Goal: Task Accomplishment & Management: Complete application form

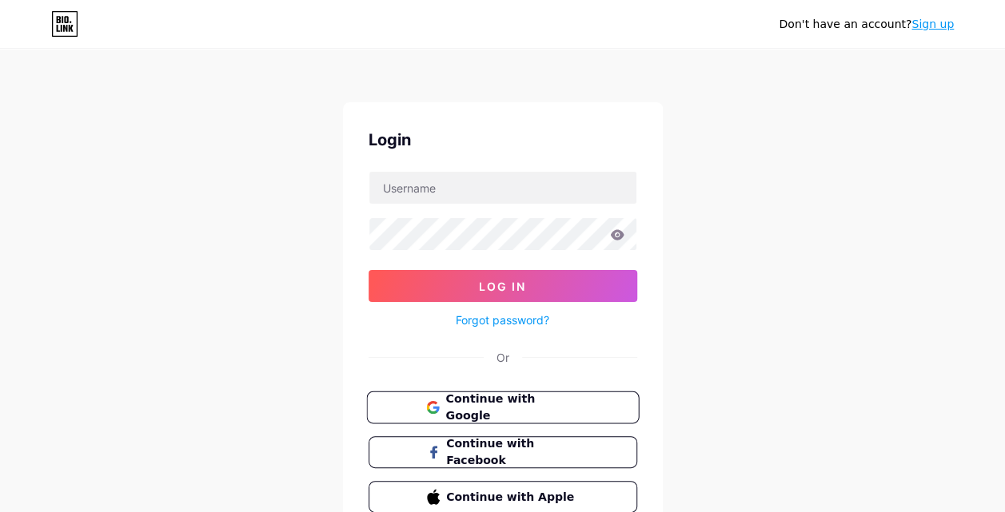
click at [543, 401] on span "Continue with Google" at bounding box center [511, 408] width 133 height 34
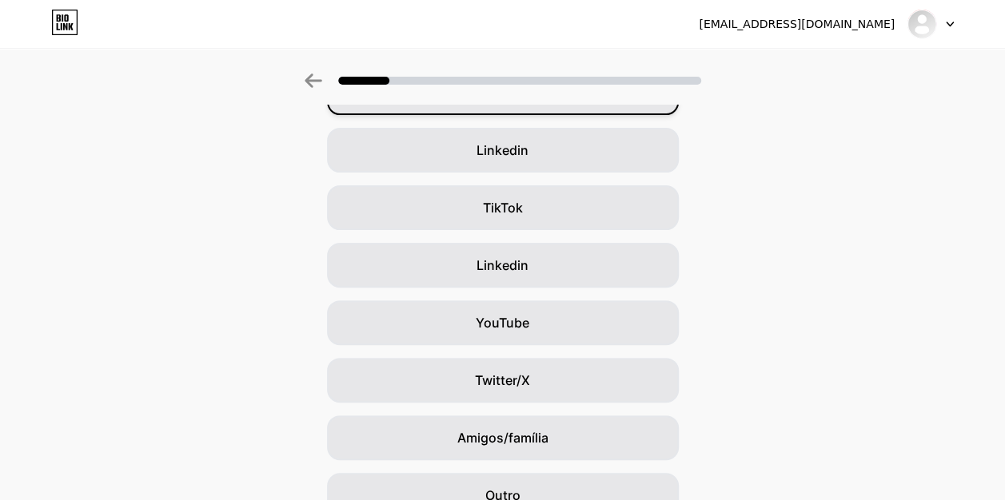
scroll to position [189, 0]
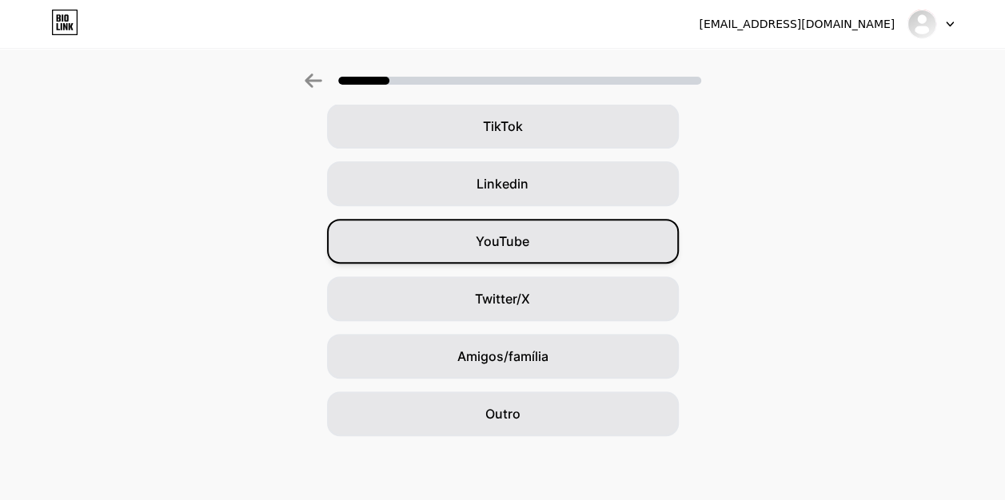
click at [527, 233] on span "YouTube" at bounding box center [502, 241] width 54 height 19
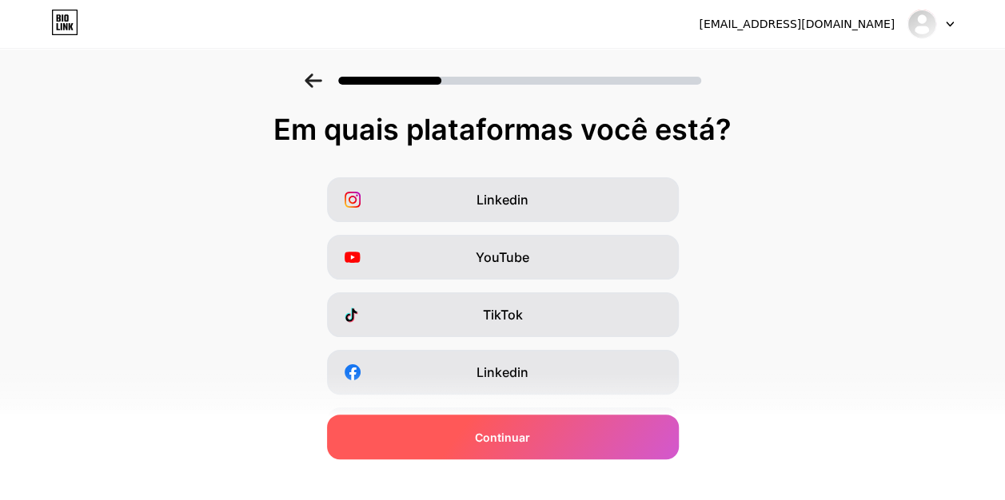
click at [559, 433] on div "Continuar" at bounding box center [503, 437] width 352 height 45
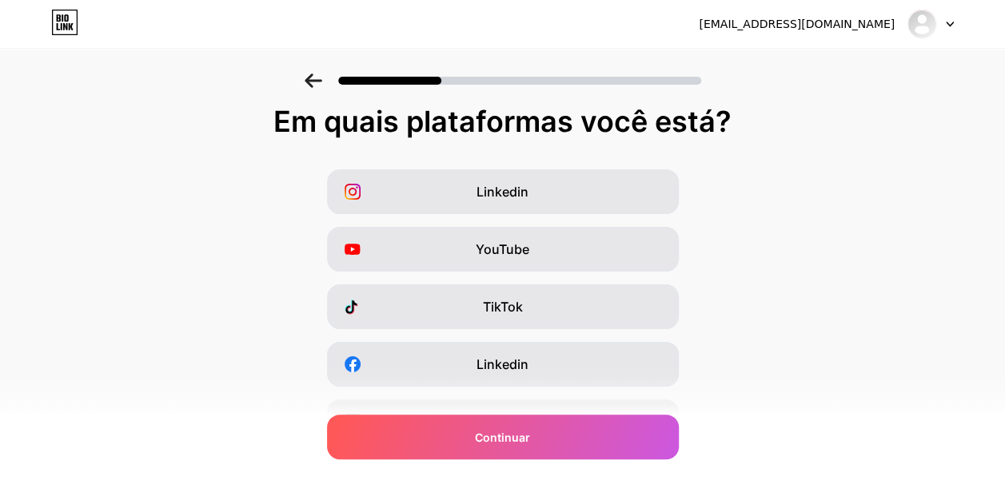
scroll to position [10, 0]
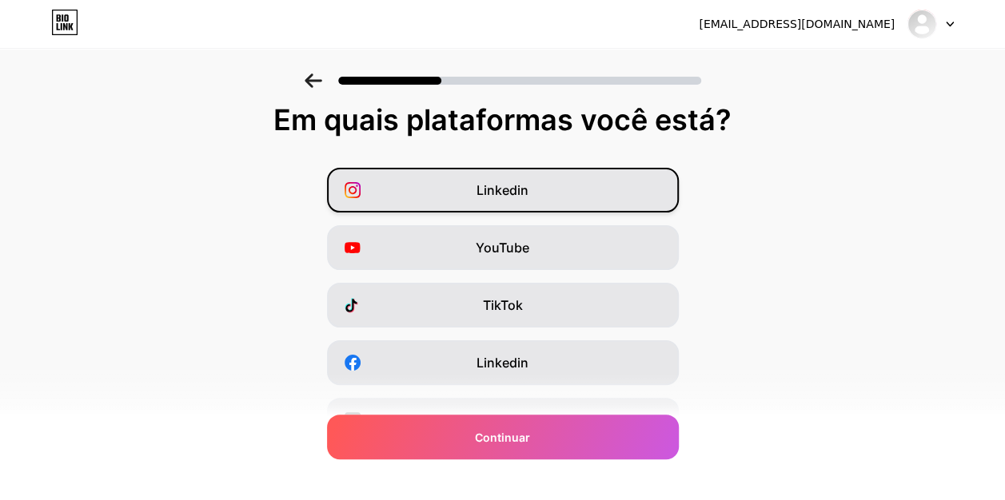
click at [611, 186] on div "Linkedin" at bounding box center [503, 190] width 352 height 45
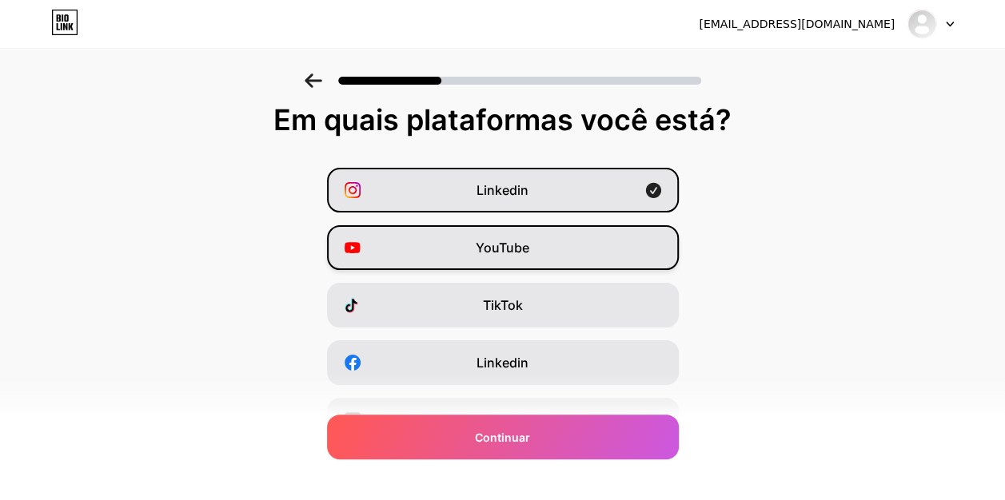
click at [603, 237] on div "YouTube" at bounding box center [503, 247] width 352 height 45
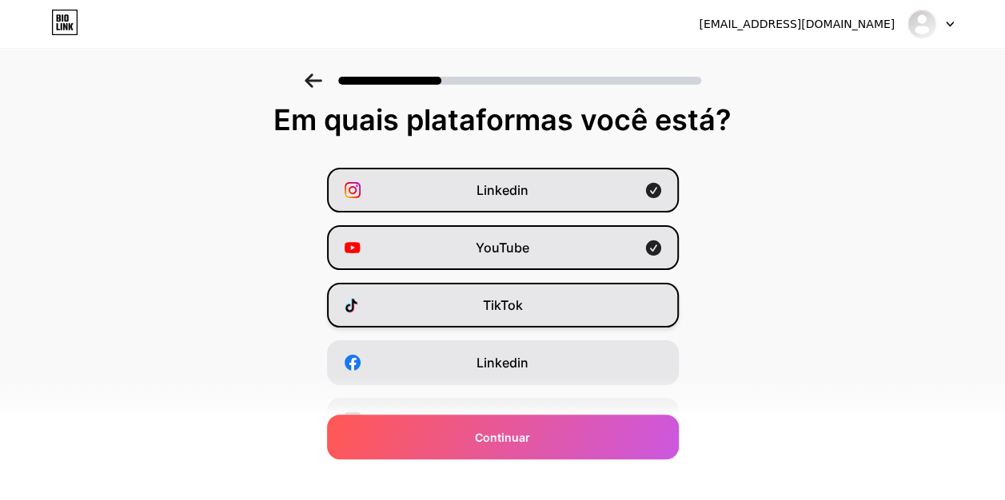
click at [593, 306] on div "TikTok" at bounding box center [503, 305] width 352 height 45
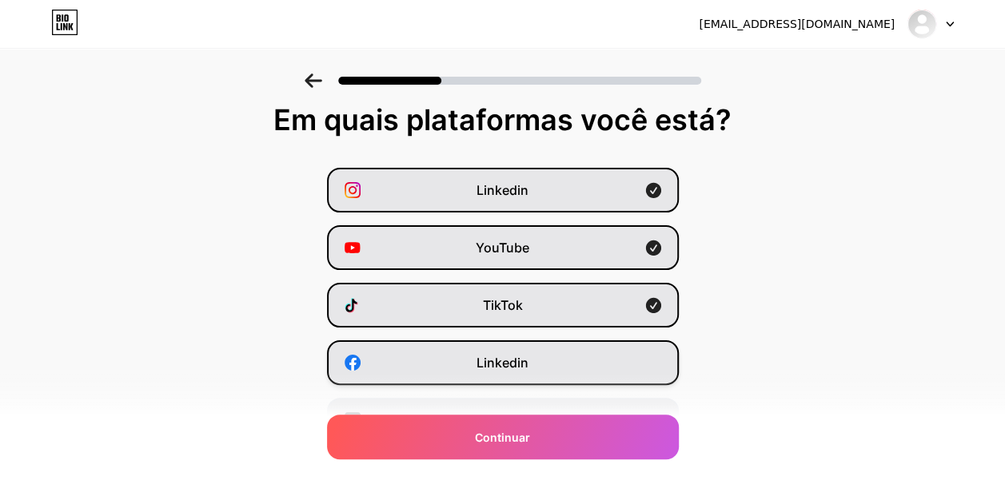
click at [577, 361] on div "Linkedin" at bounding box center [503, 362] width 352 height 45
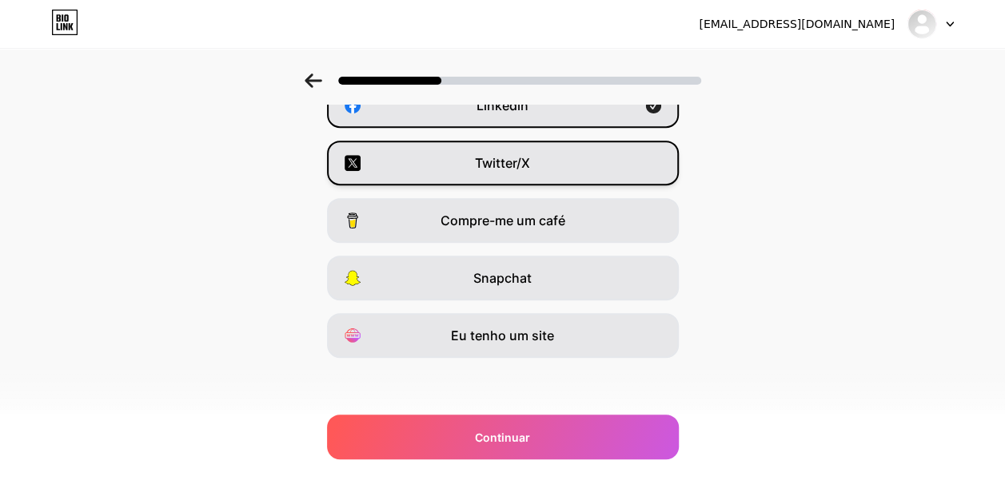
scroll to position [269, 0]
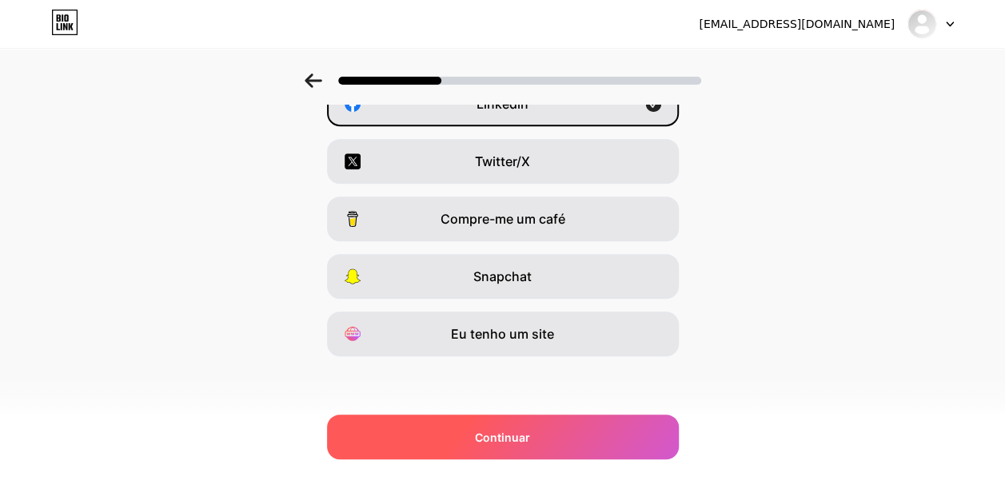
click at [544, 434] on div "Continuar" at bounding box center [503, 437] width 352 height 45
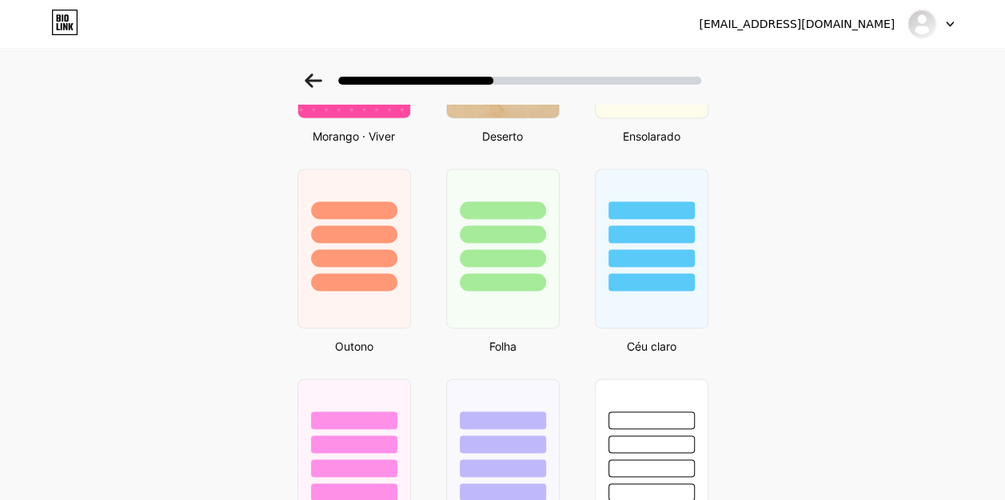
scroll to position [1064, 0]
click at [641, 275] on div at bounding box center [651, 283] width 89 height 18
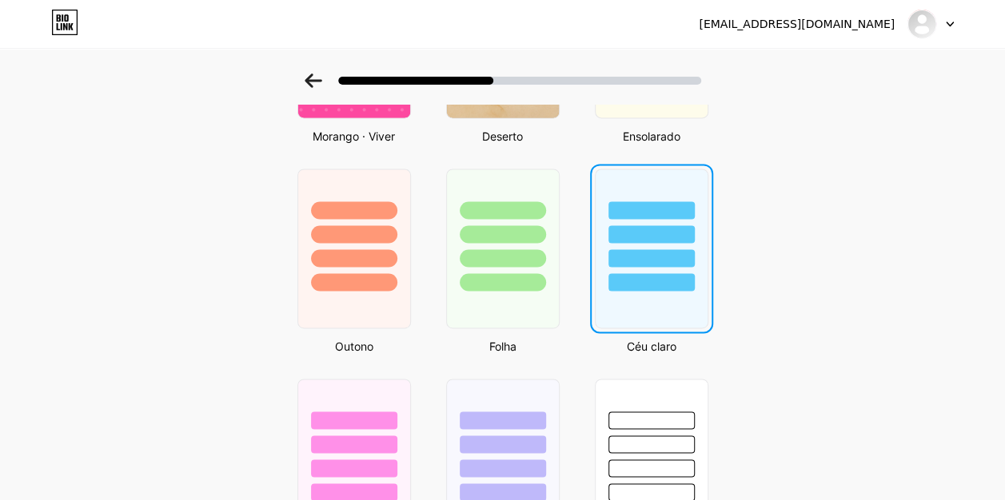
scroll to position [0, 0]
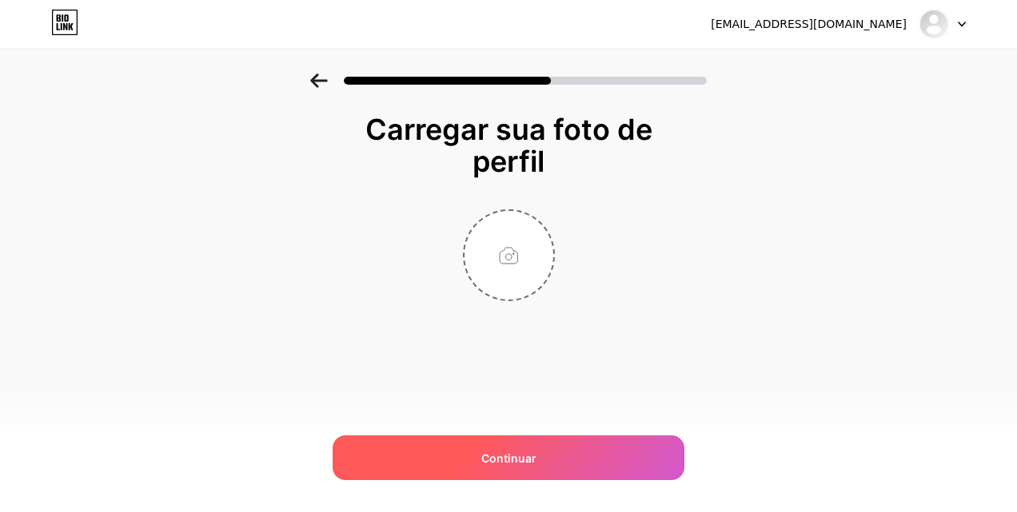
click at [483, 452] on span "Continuar" at bounding box center [508, 458] width 55 height 17
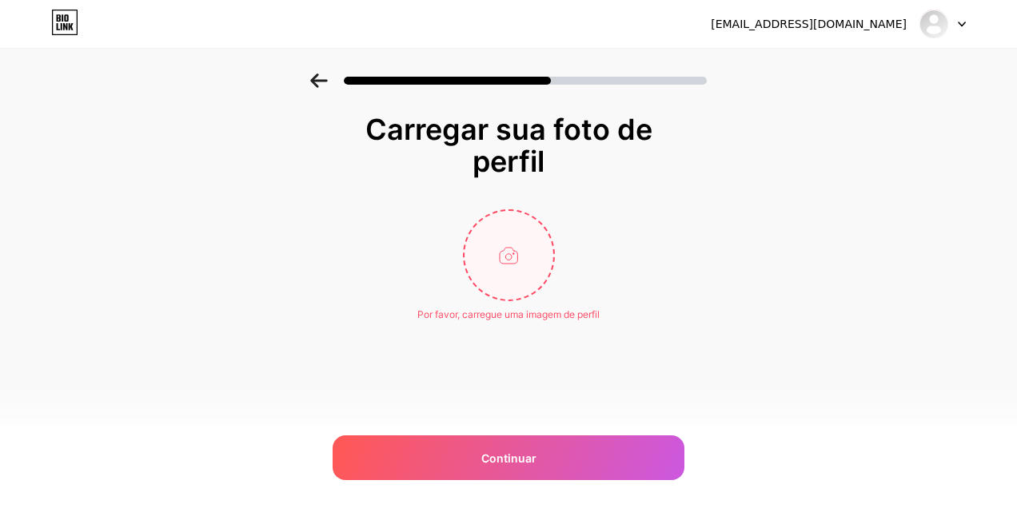
click at [514, 272] on input "file" at bounding box center [508, 255] width 89 height 89
type input "C:\fakepath\LOGO JACI B original .jpg"
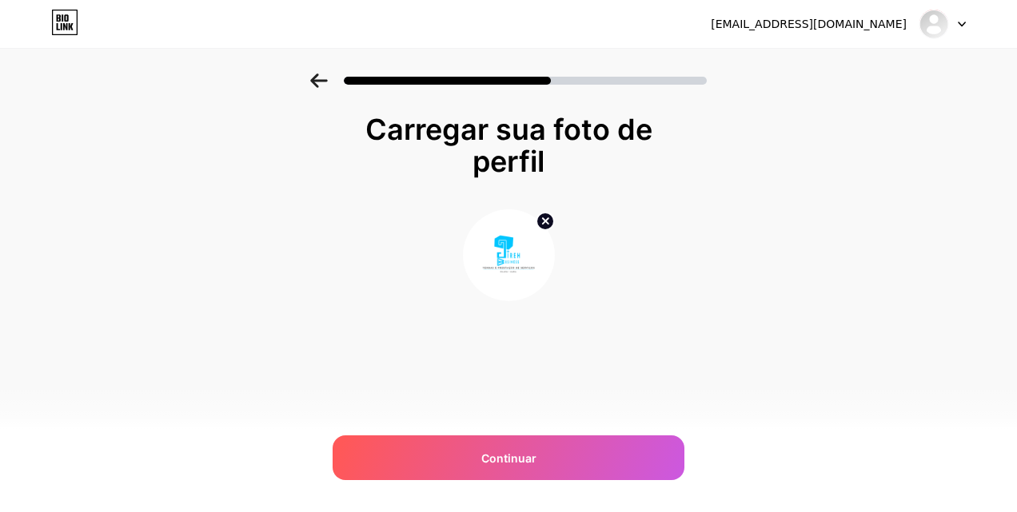
click at [507, 271] on img at bounding box center [509, 255] width 92 height 92
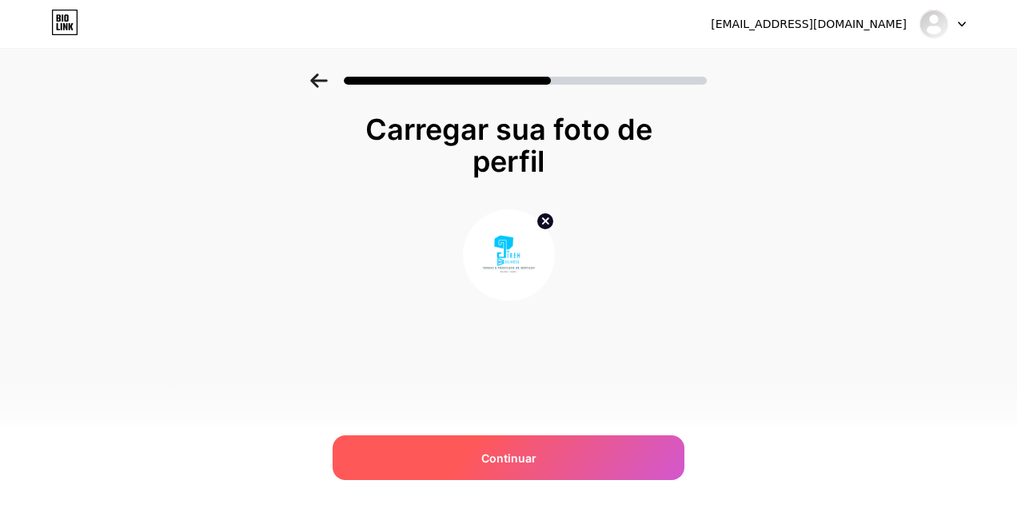
click at [512, 463] on span "Continuar" at bounding box center [508, 458] width 55 height 17
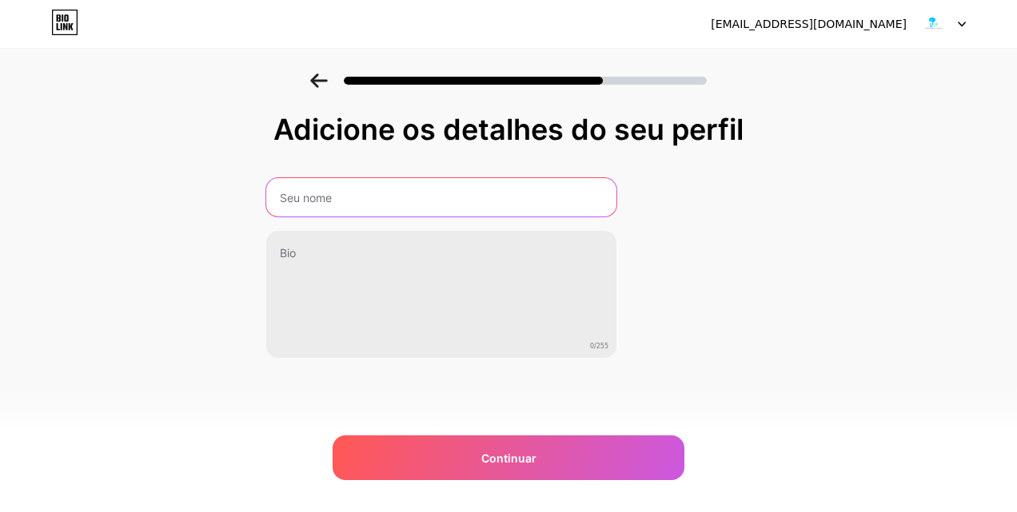
click at [422, 202] on input "text" at bounding box center [441, 197] width 350 height 38
type input "j"
type input "Jireh_Business"
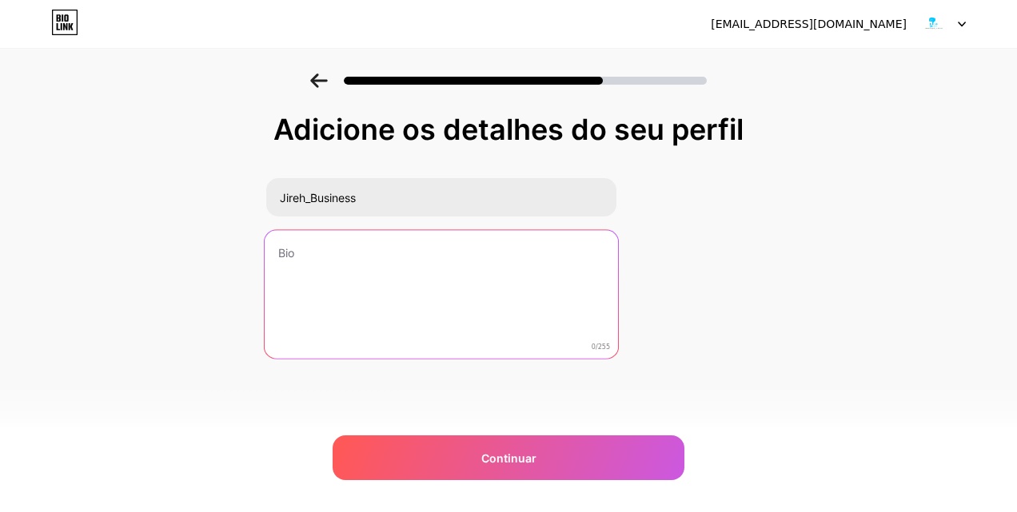
click at [422, 264] on textarea at bounding box center [441, 295] width 353 height 130
paste textarea "📞[PHONE_NUMBER] / [PHONE_NUMBER]"
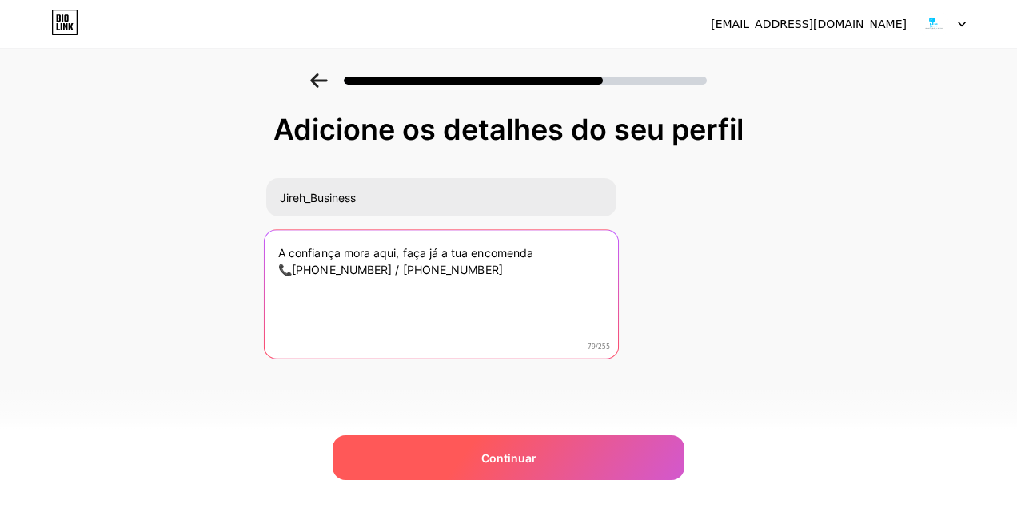
type textarea "A confiança mora aqui, faça já a tua encomenda 📞[PHONE_NUMBER] / [PHONE_NUMBER]"
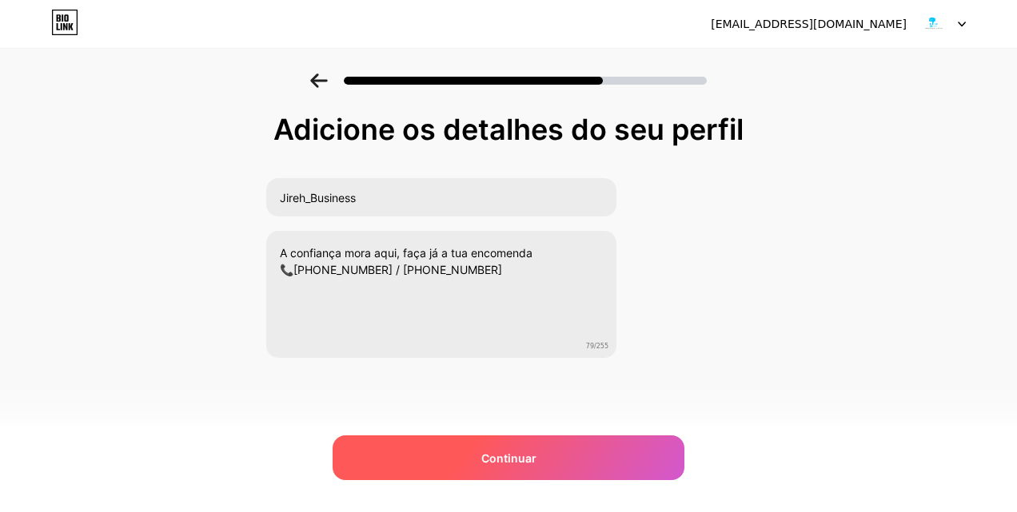
click at [521, 453] on span "Continuar" at bounding box center [508, 458] width 55 height 17
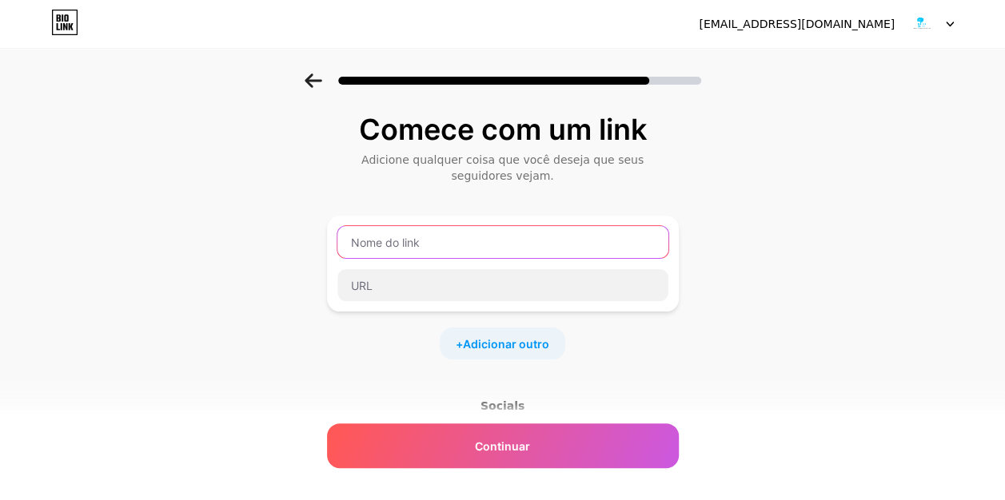
click at [491, 247] on input "text" at bounding box center [502, 242] width 331 height 32
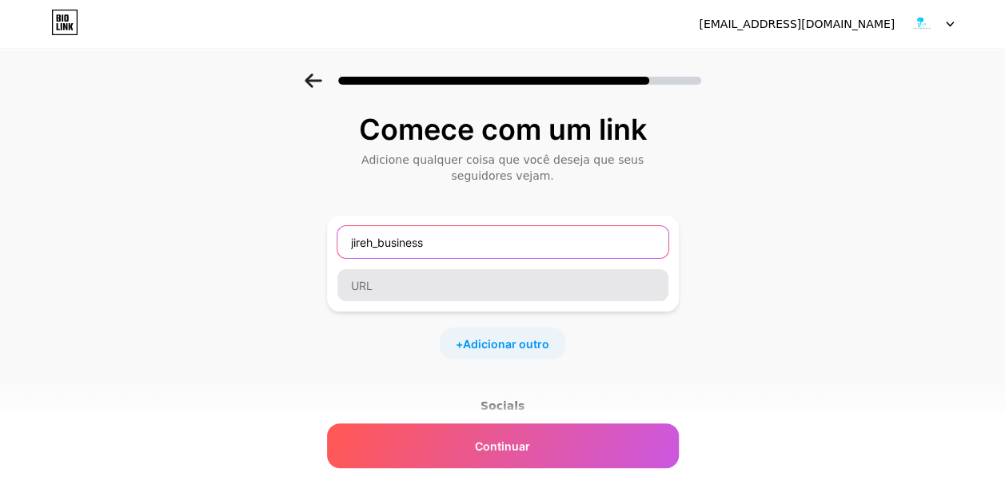
type input "jireh_business"
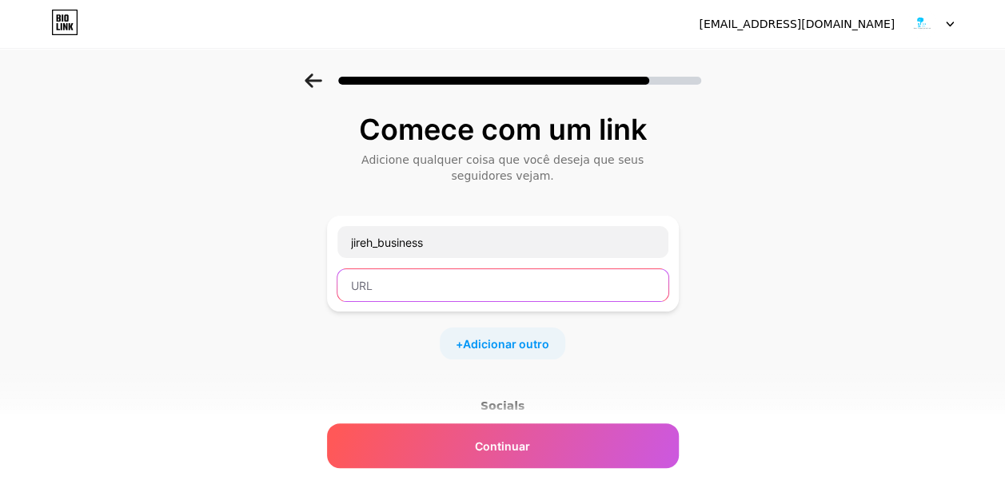
click at [473, 286] on input "text" at bounding box center [502, 285] width 331 height 32
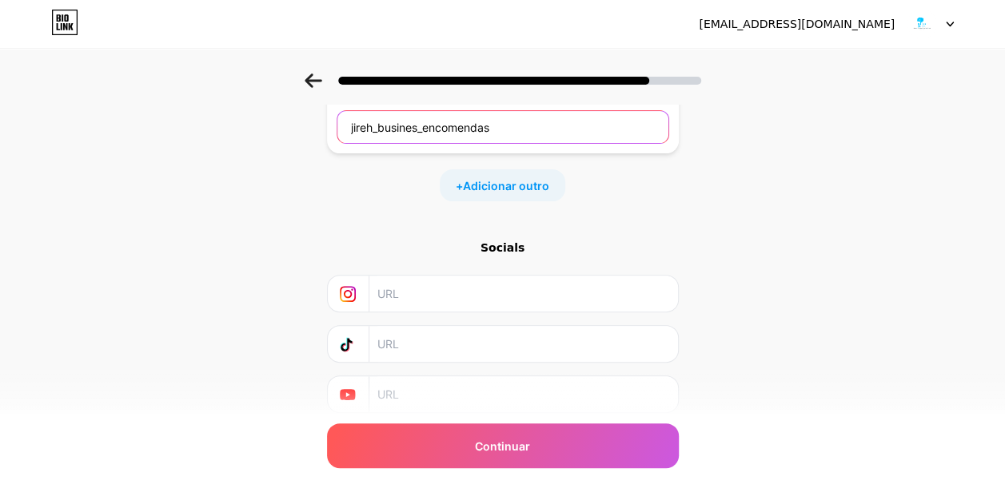
scroll to position [185, 0]
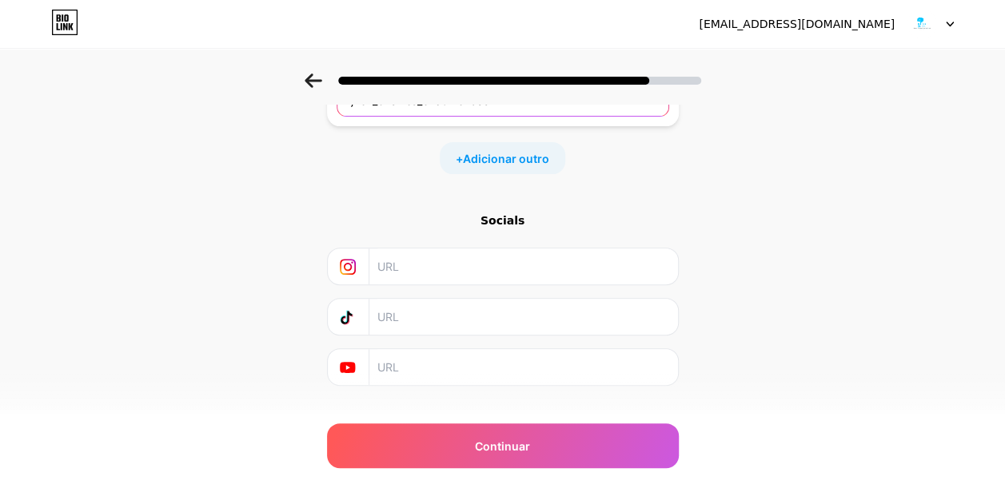
type input "jireh_busines_encomendas"
click at [467, 257] on input "text" at bounding box center [522, 267] width 290 height 36
paste input "[URL][DOMAIN_NAME]"
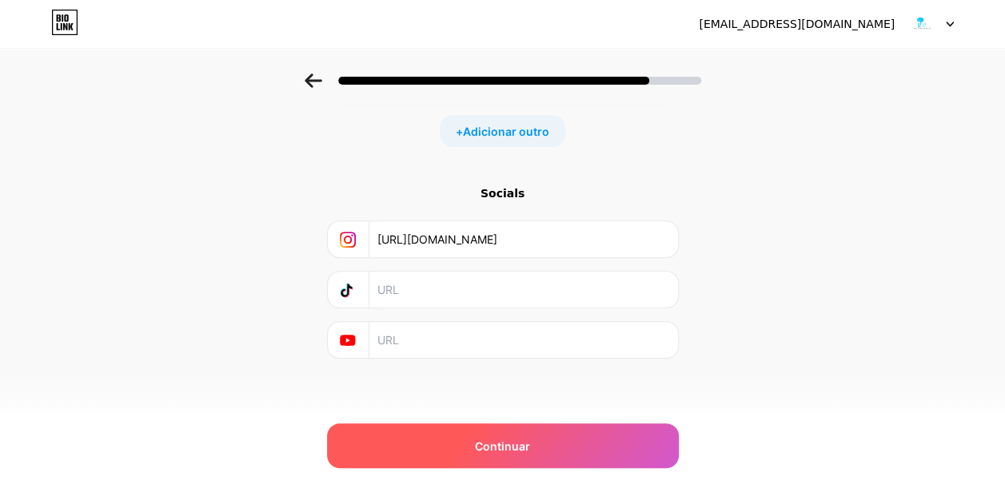
type input "[URL][DOMAIN_NAME]"
click at [575, 430] on div "Continuar" at bounding box center [503, 446] width 352 height 45
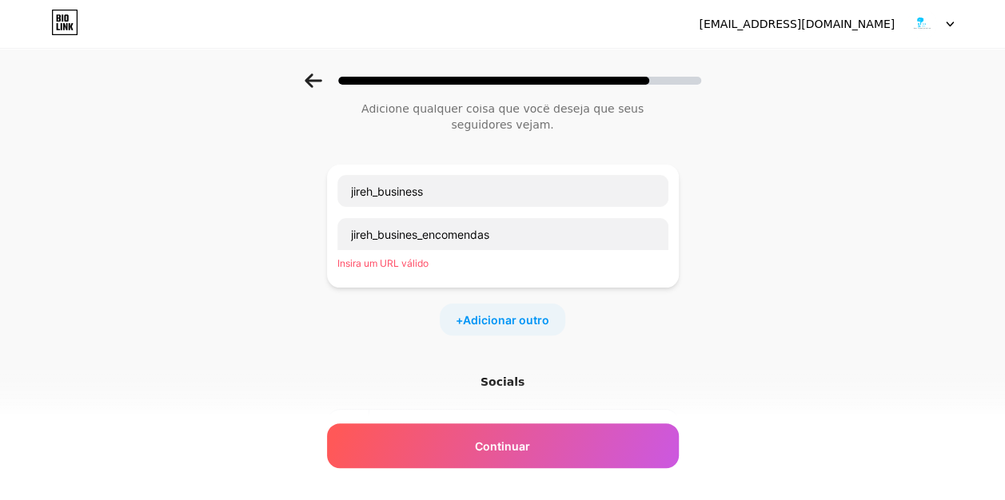
scroll to position [50, 0]
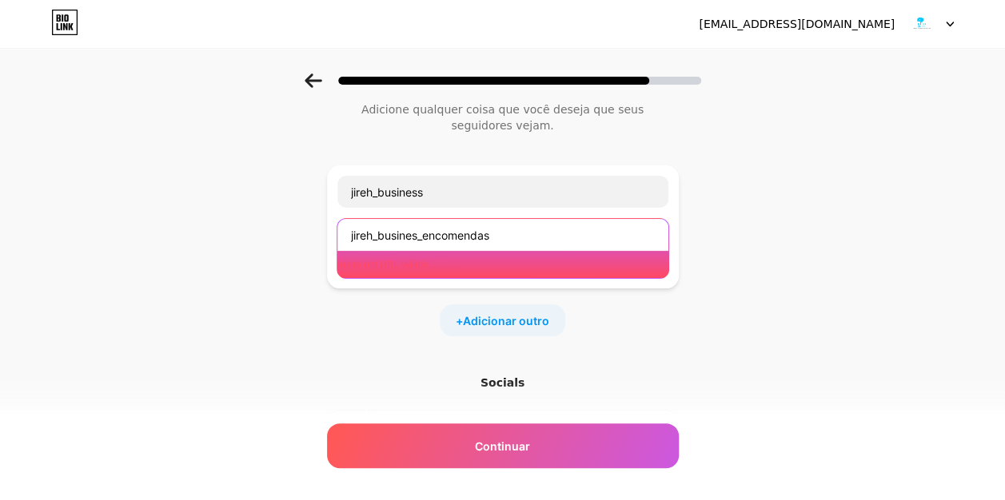
click at [587, 231] on input "jireh_busines_encomendas" at bounding box center [502, 235] width 331 height 32
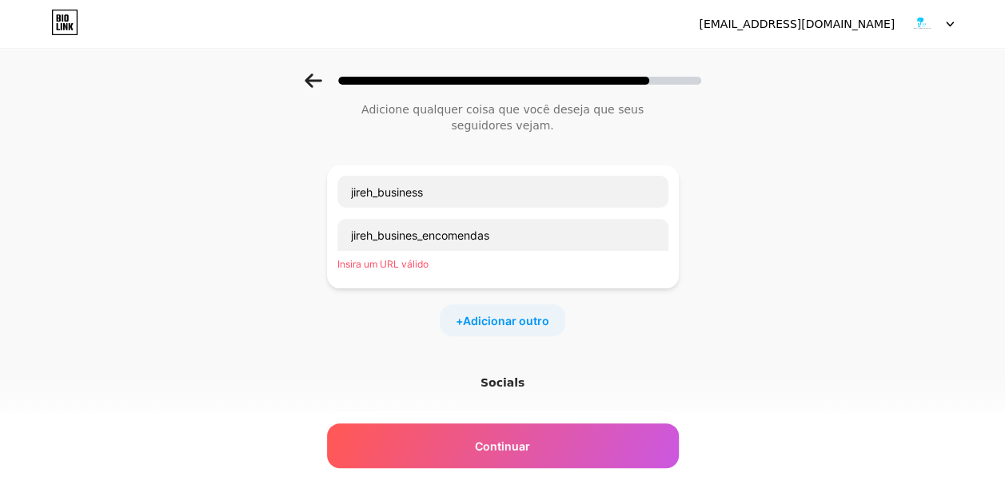
click at [772, 189] on div "Comece com um link Adicione qualquer coisa que você deseja que seus seguidores …" at bounding box center [502, 325] width 1005 height 605
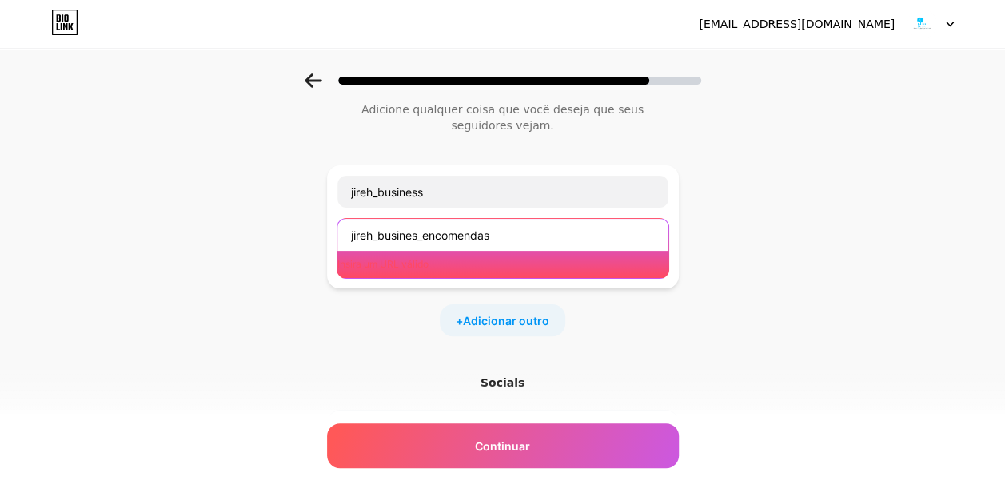
click at [599, 229] on input "jireh_busines_encomendas" at bounding box center [502, 235] width 331 height 32
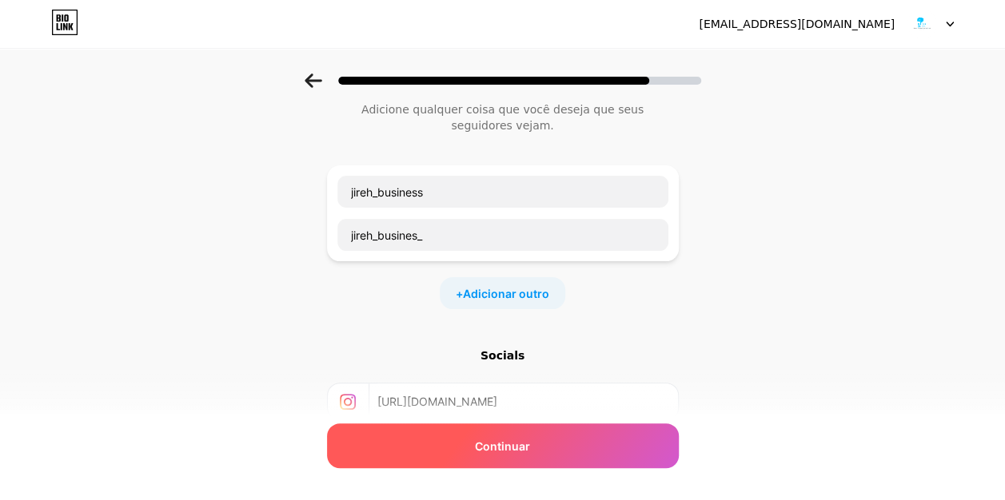
click at [558, 442] on div "Continuar" at bounding box center [503, 446] width 352 height 45
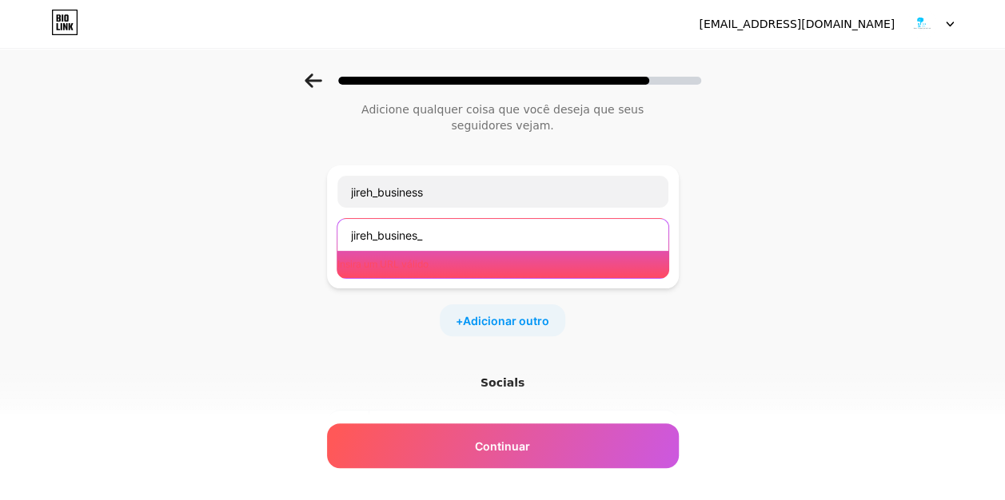
click at [555, 233] on input "jireh_busines_" at bounding box center [502, 235] width 331 height 32
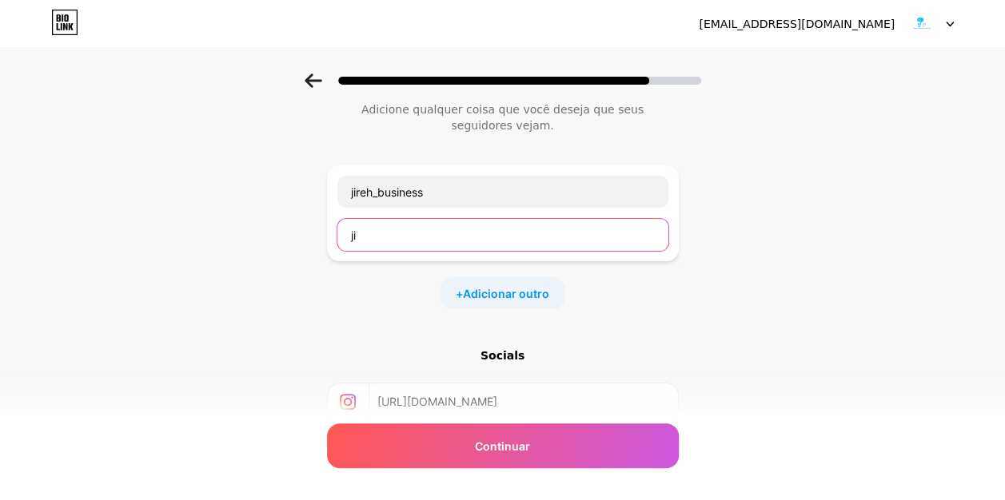
type input "j"
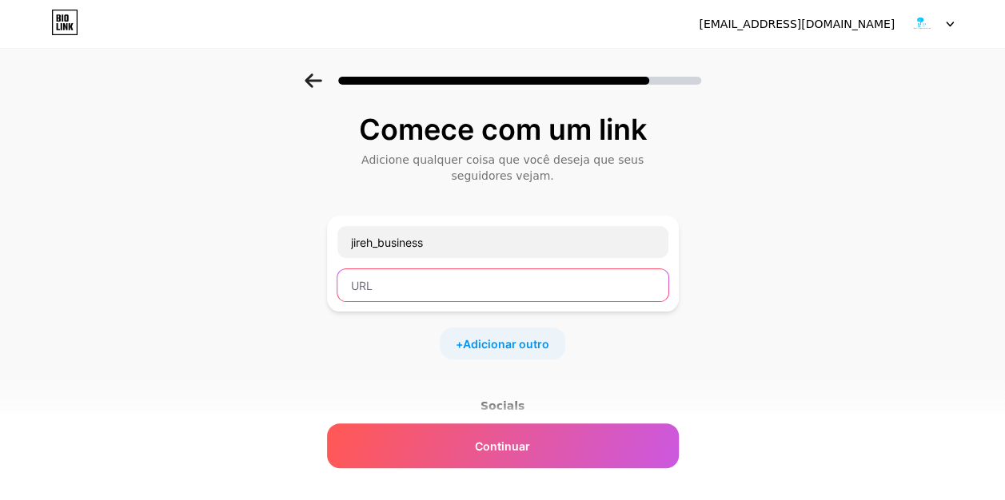
scroll to position [0, 0]
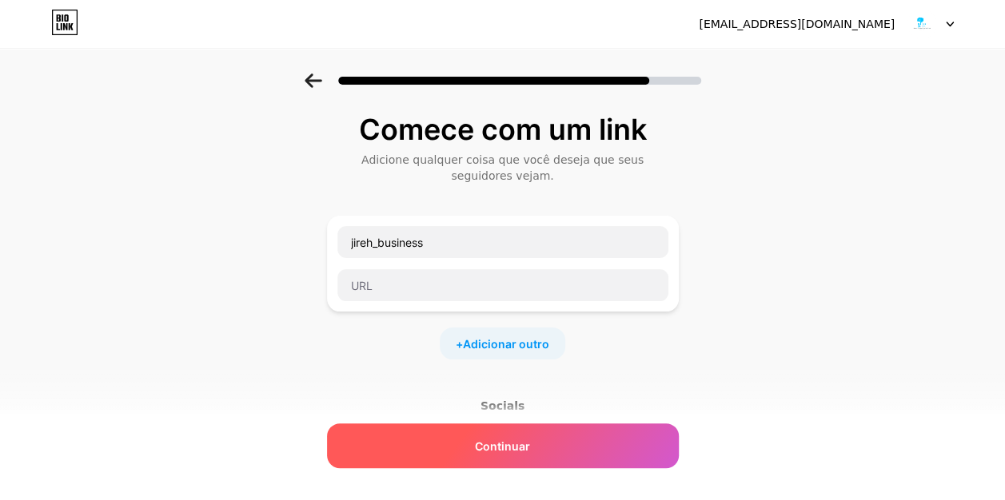
click at [547, 434] on div "Continuar" at bounding box center [503, 446] width 352 height 45
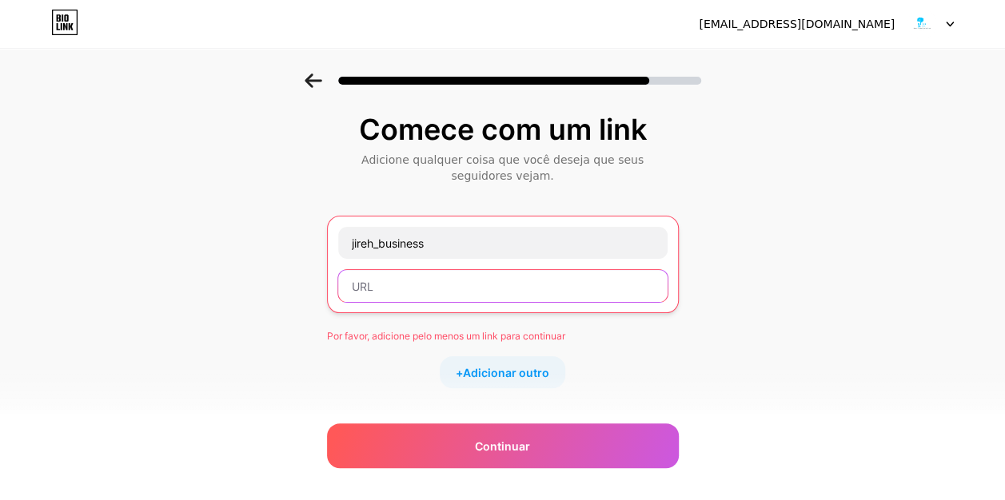
click at [473, 276] on input "text" at bounding box center [502, 286] width 329 height 32
paste input "[URL][DOMAIN_NAME]"
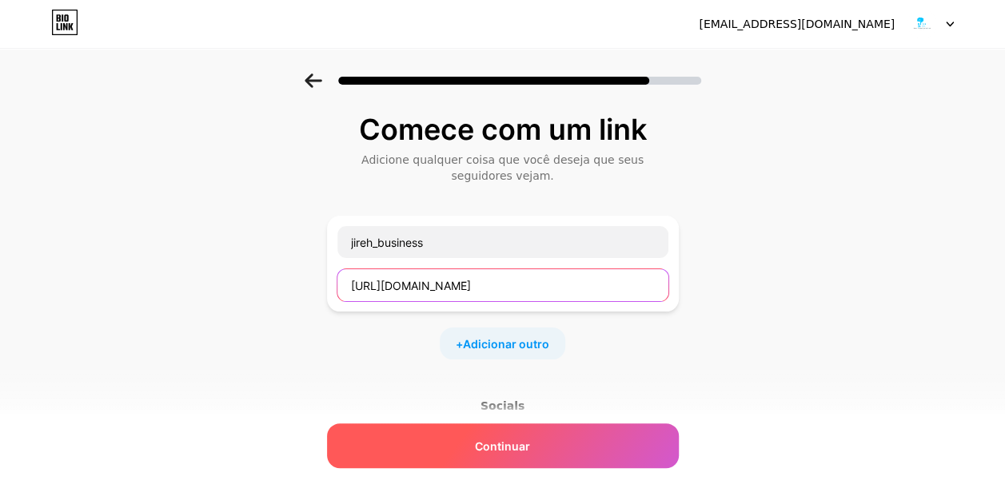
type input "[URL][DOMAIN_NAME]"
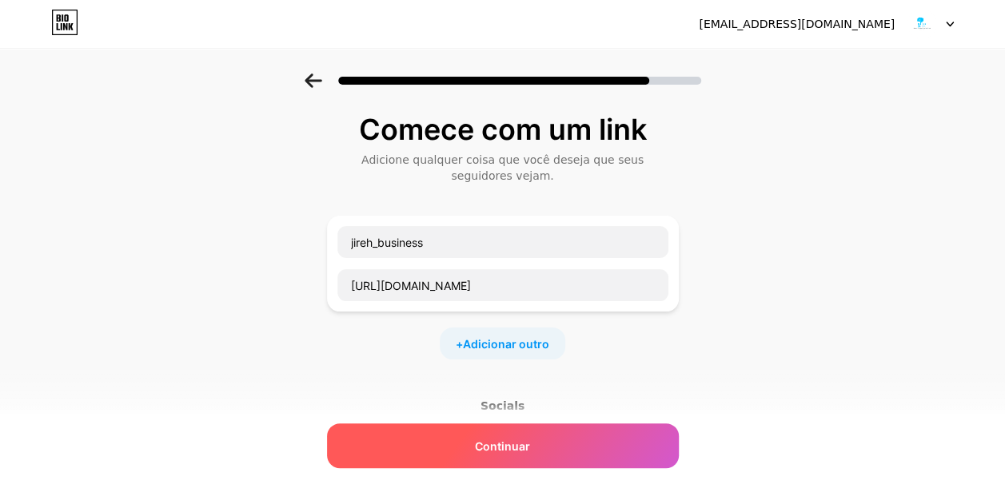
click at [513, 443] on span "Continuar" at bounding box center [502, 446] width 55 height 17
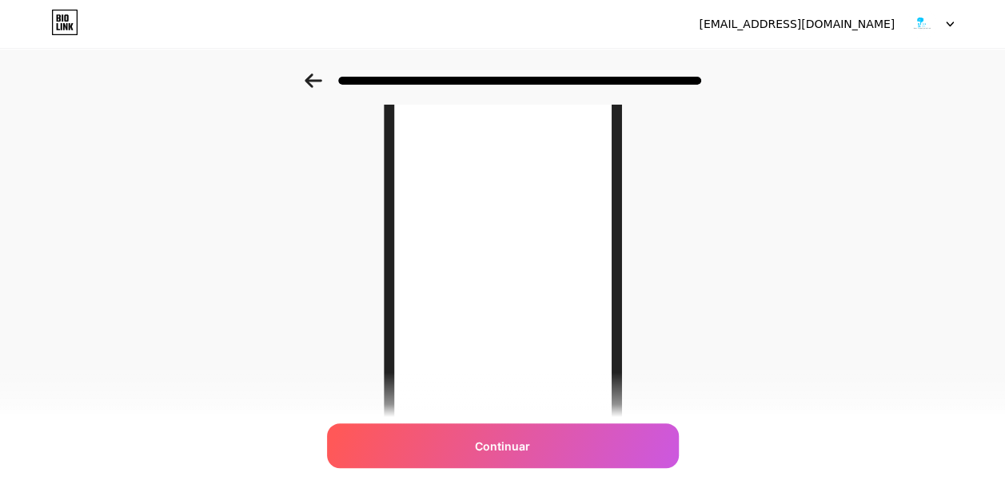
scroll to position [121, 0]
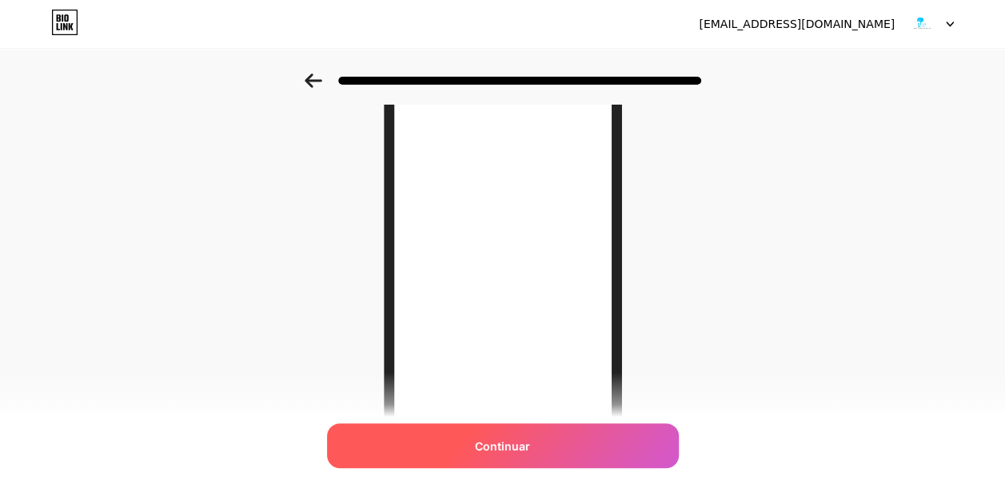
click at [576, 446] on div "Continuar" at bounding box center [503, 446] width 352 height 45
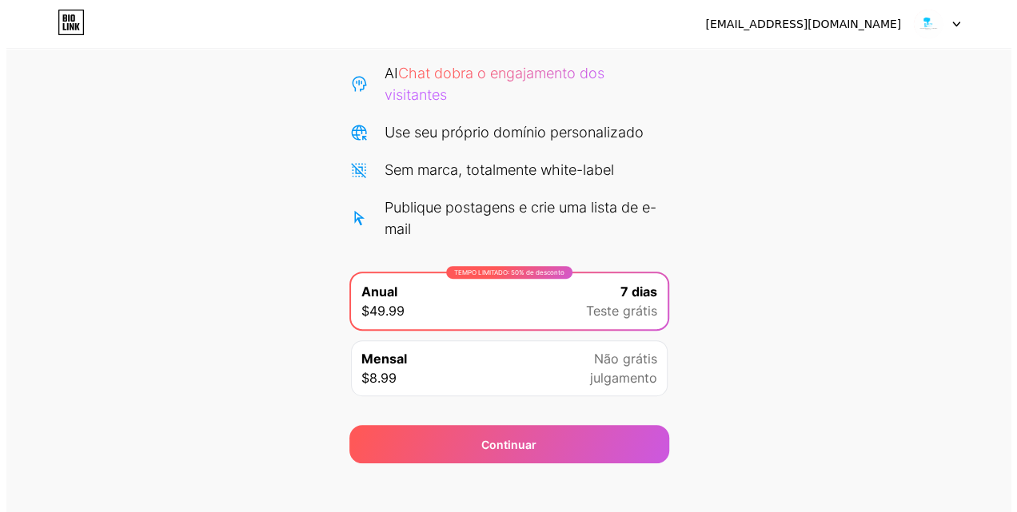
scroll to position [173, 0]
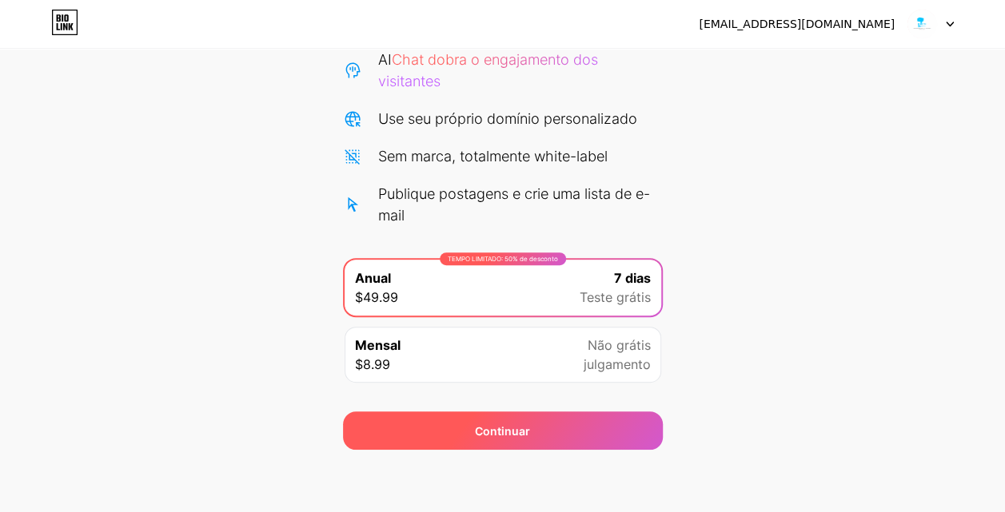
click at [583, 427] on div "Continuar" at bounding box center [503, 431] width 320 height 38
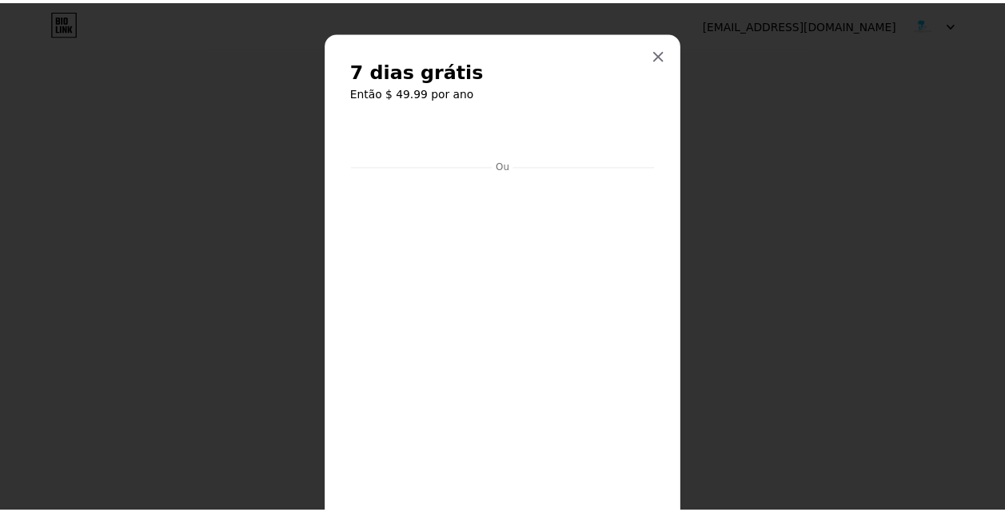
scroll to position [0, 0]
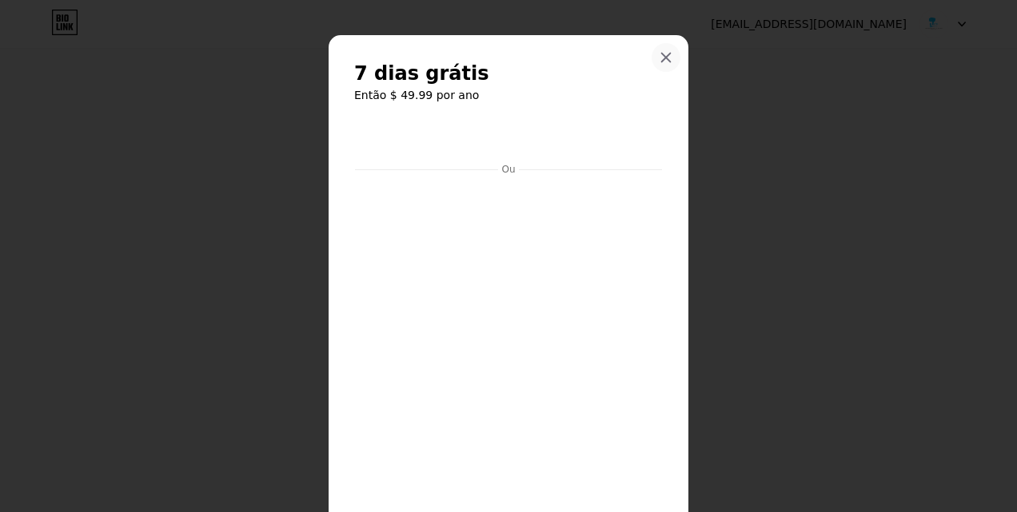
click at [663, 56] on icon at bounding box center [665, 57] width 13 height 13
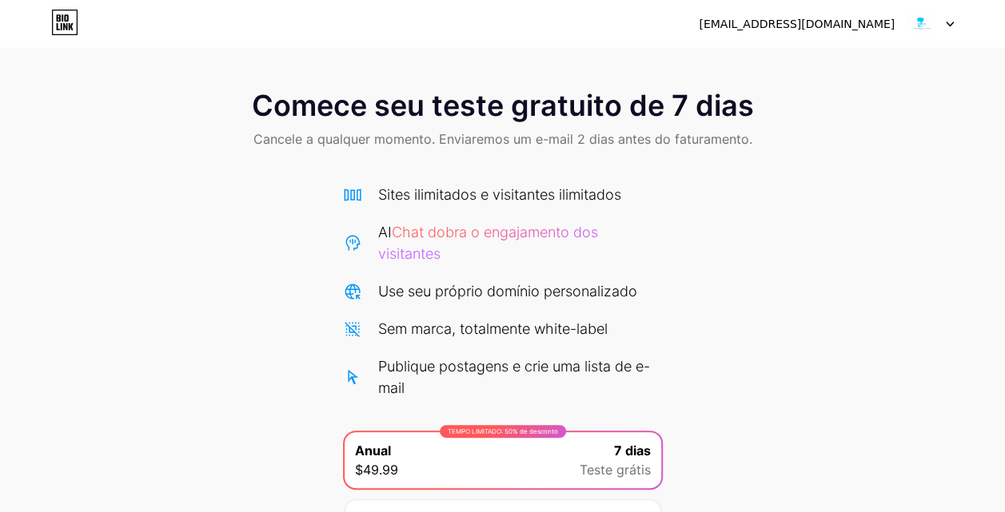
click at [530, 231] on span "Chat dobra o engajamento dos visitantes" at bounding box center [488, 243] width 220 height 38
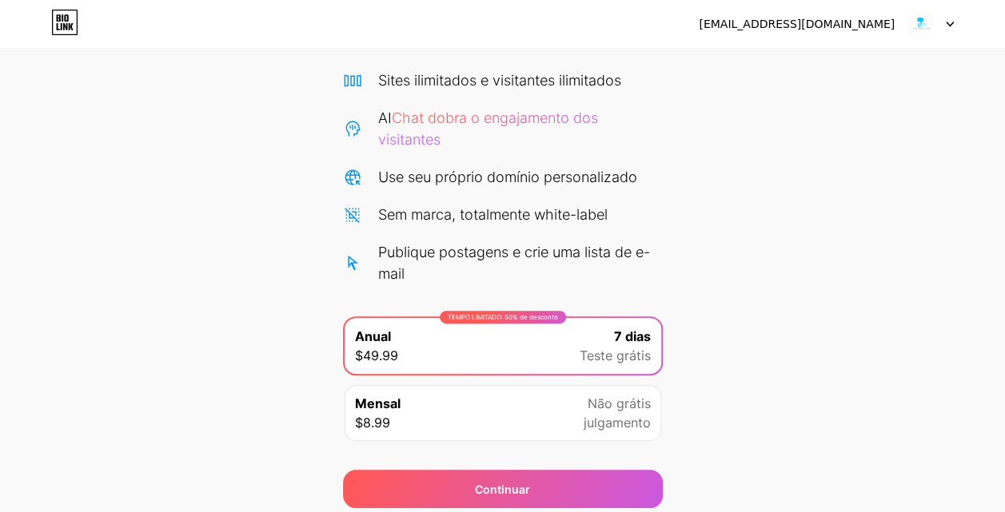
scroll to position [113, 0]
click at [520, 398] on div "Mensal $8.99 Não grátis julgamento" at bounding box center [502, 414] width 316 height 56
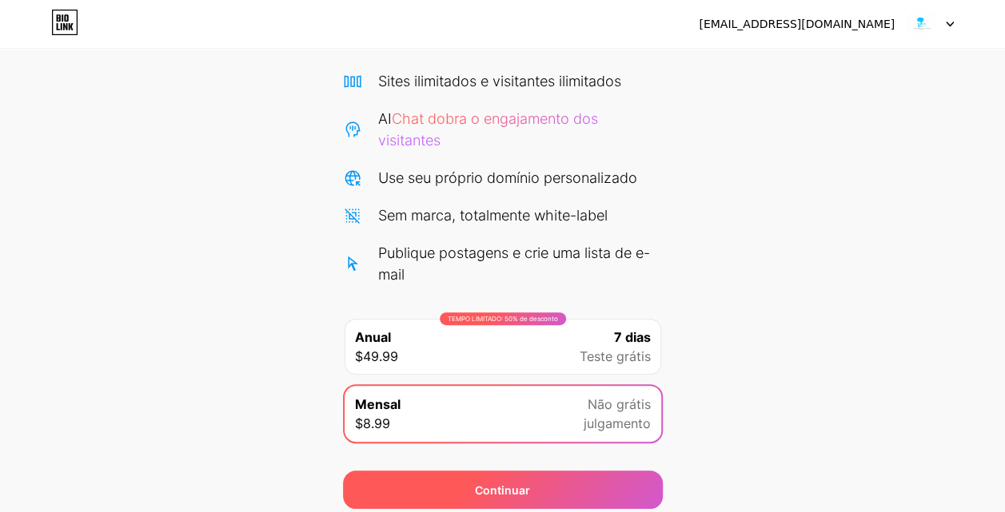
click at [528, 487] on div "Continuar" at bounding box center [502, 490] width 55 height 17
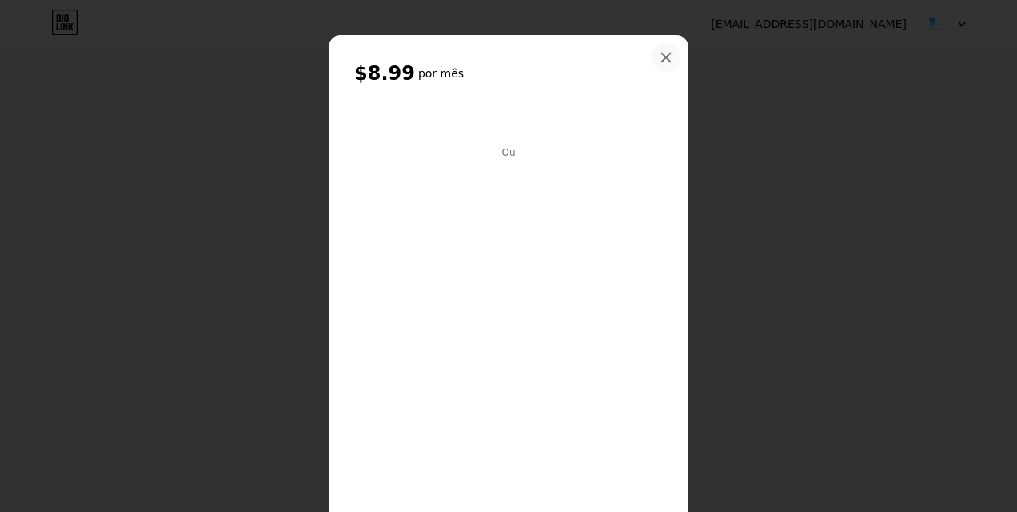
click at [660, 54] on icon at bounding box center [665, 57] width 13 height 13
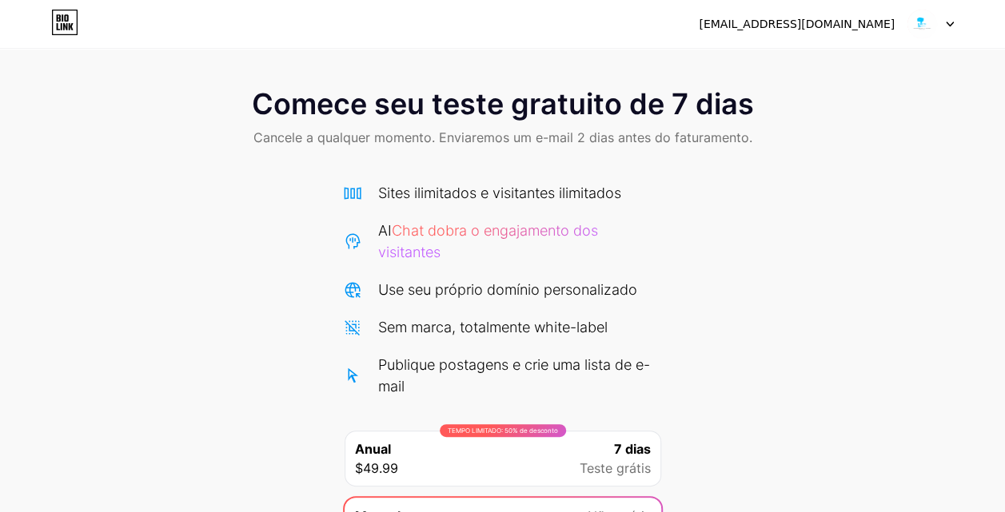
scroll to position [0, 0]
